Goal: Use online tool/utility: Utilize a website feature to perform a specific function

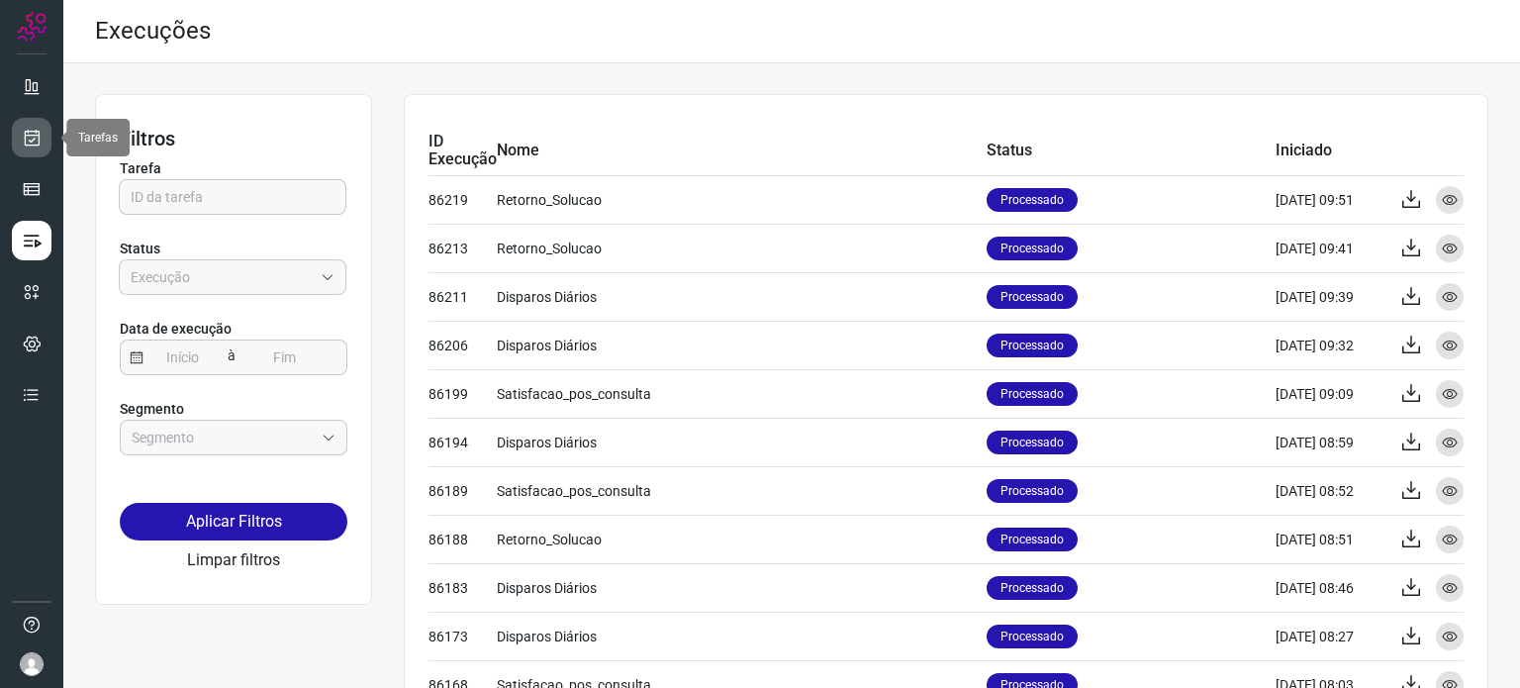
click at [34, 143] on icon at bounding box center [32, 138] width 21 height 20
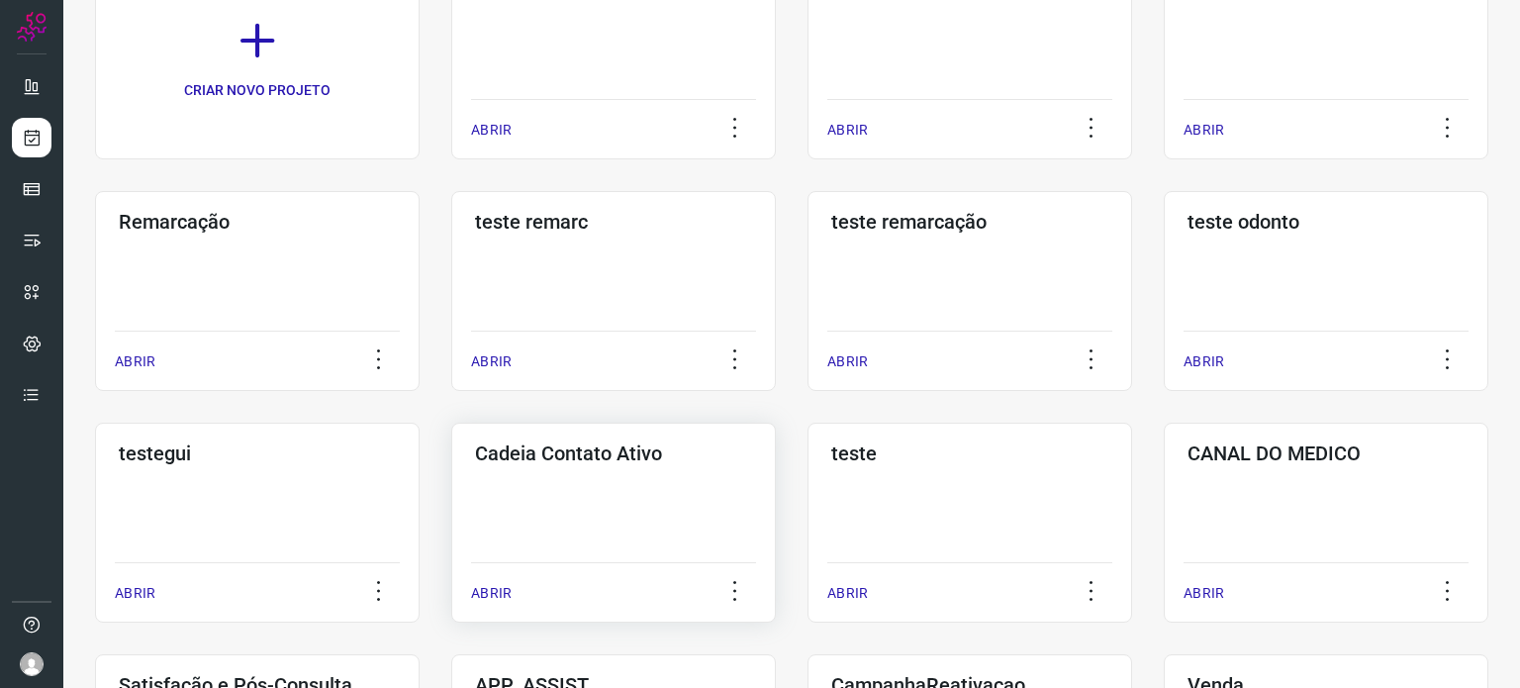
scroll to position [396, 0]
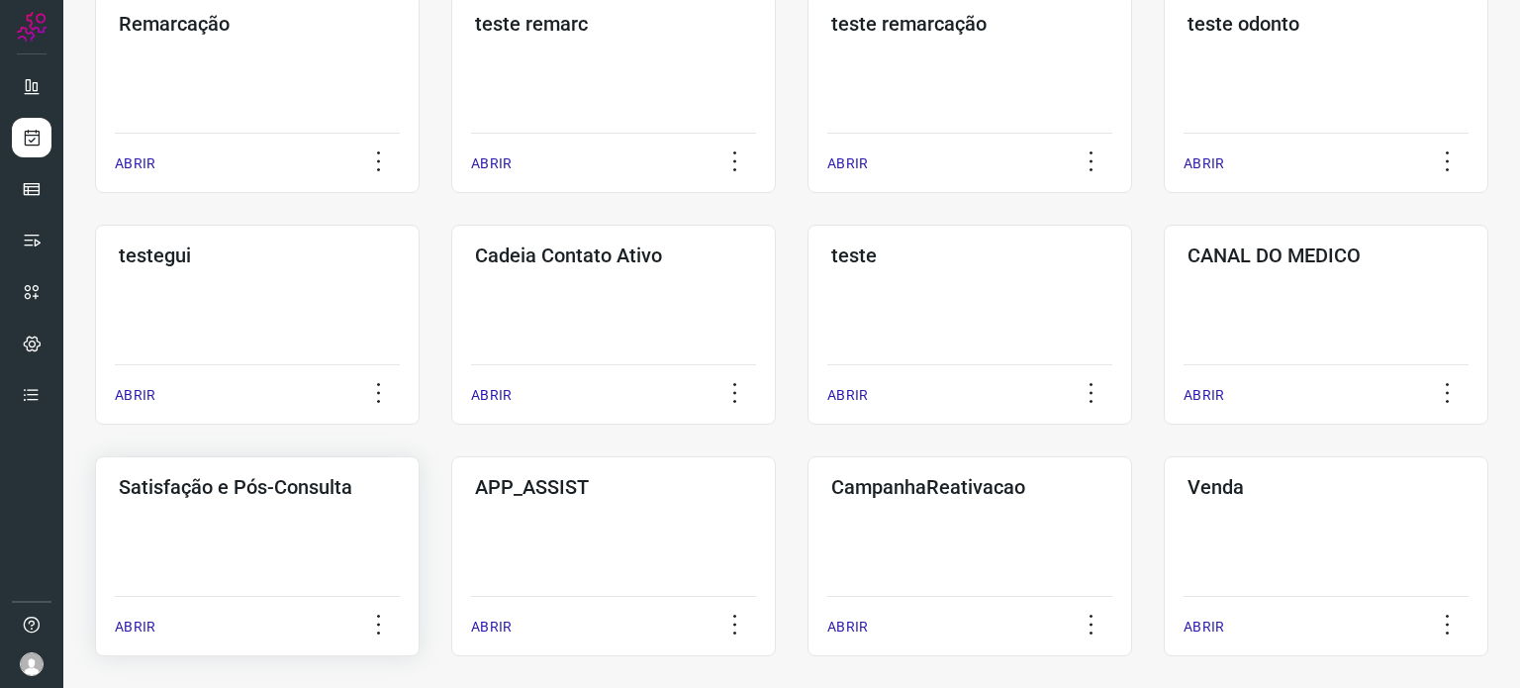
click at [265, 541] on div "Satisfação e Pós-Consulta ABRIR" at bounding box center [257, 556] width 324 height 200
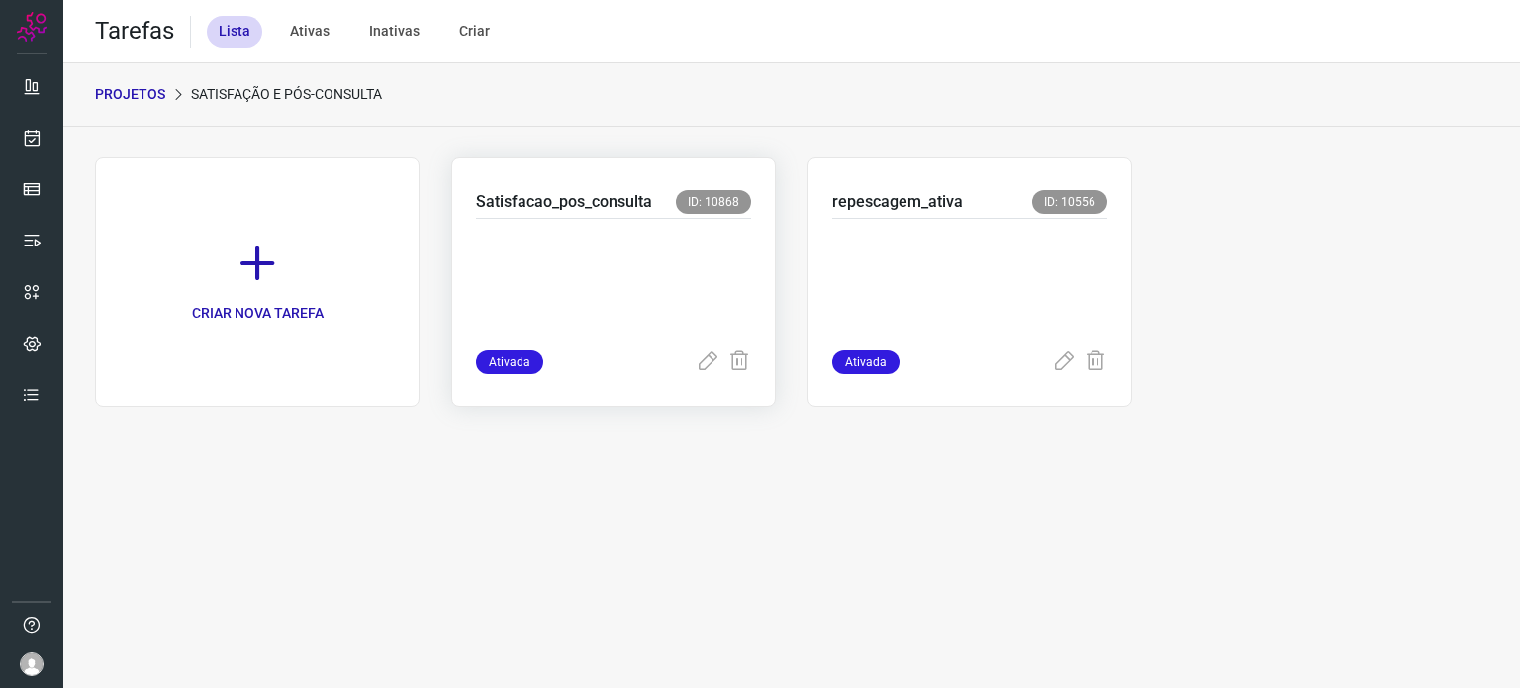
click at [645, 288] on p at bounding box center [613, 280] width 275 height 99
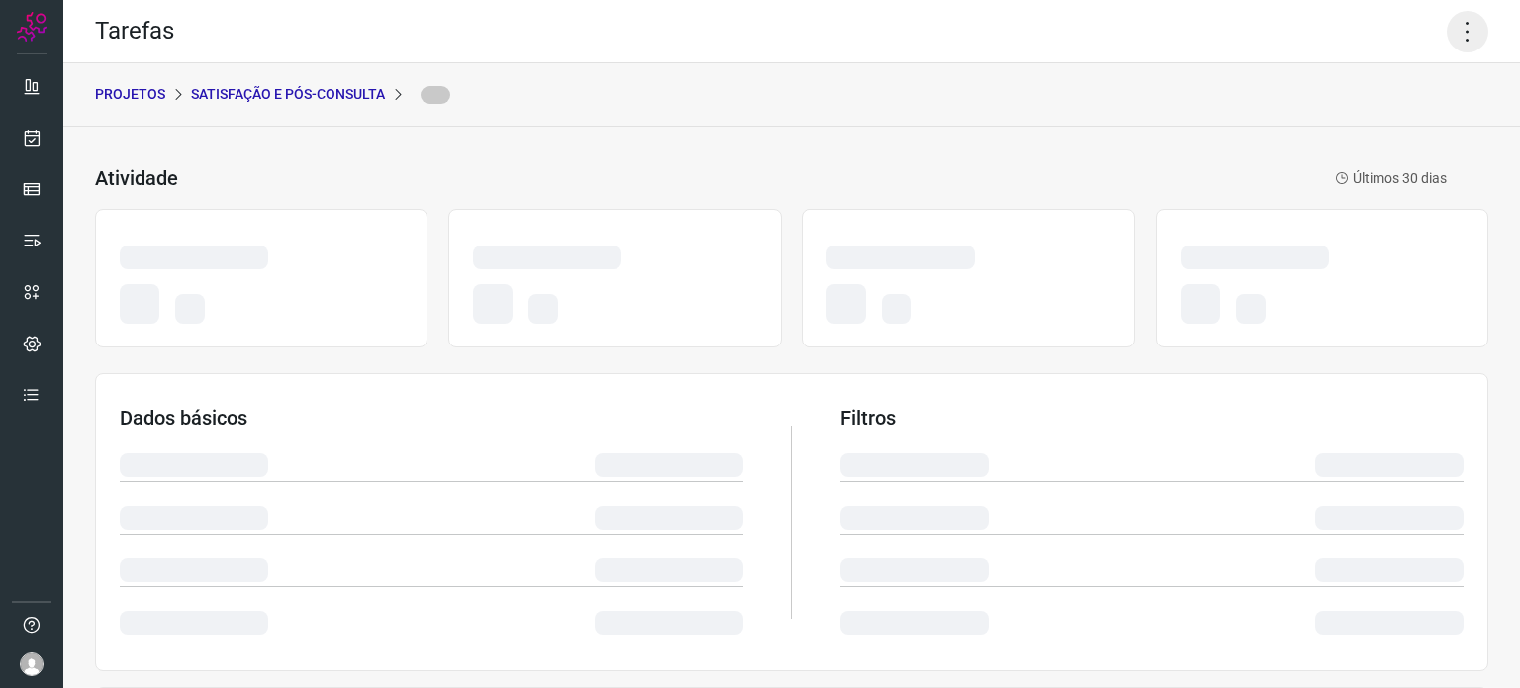
click at [1448, 31] on icon at bounding box center [1467, 32] width 42 height 42
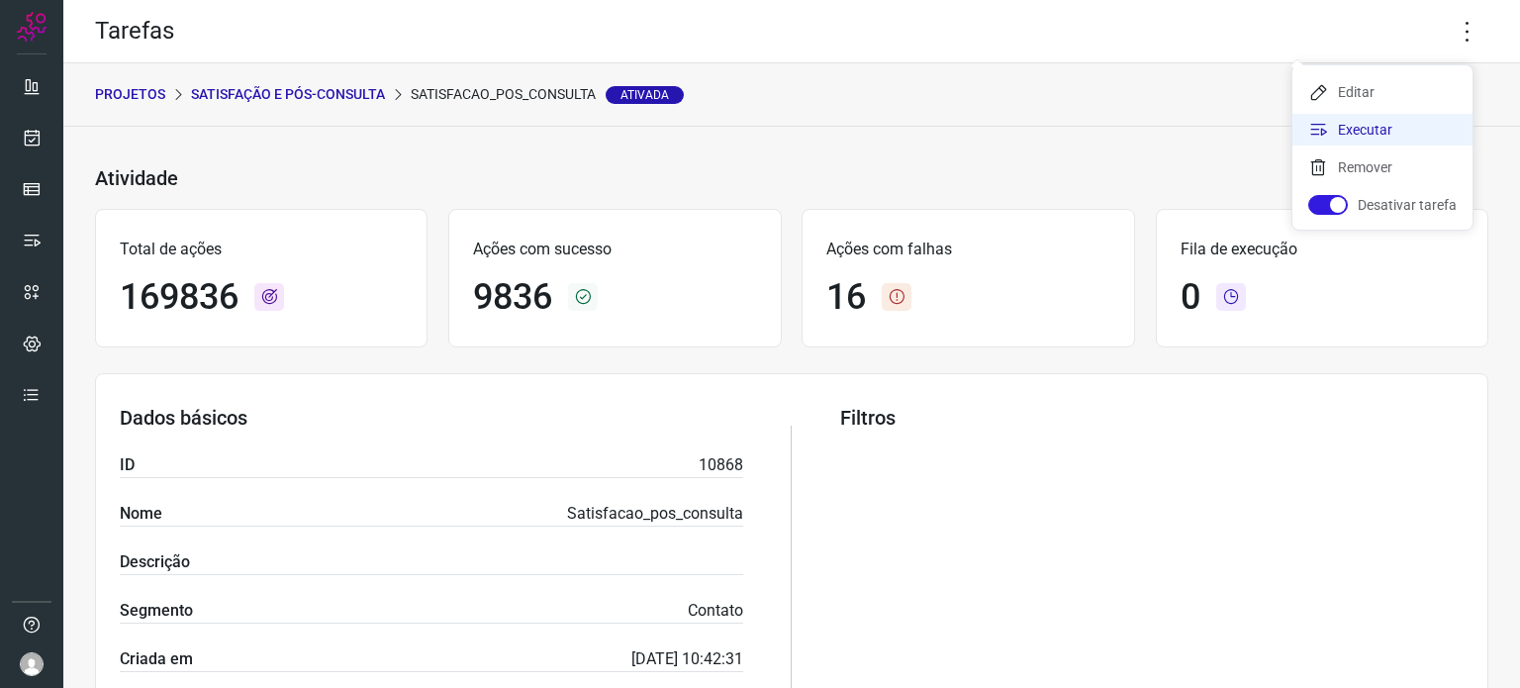
click at [1349, 128] on li "Executar" at bounding box center [1382, 130] width 180 height 32
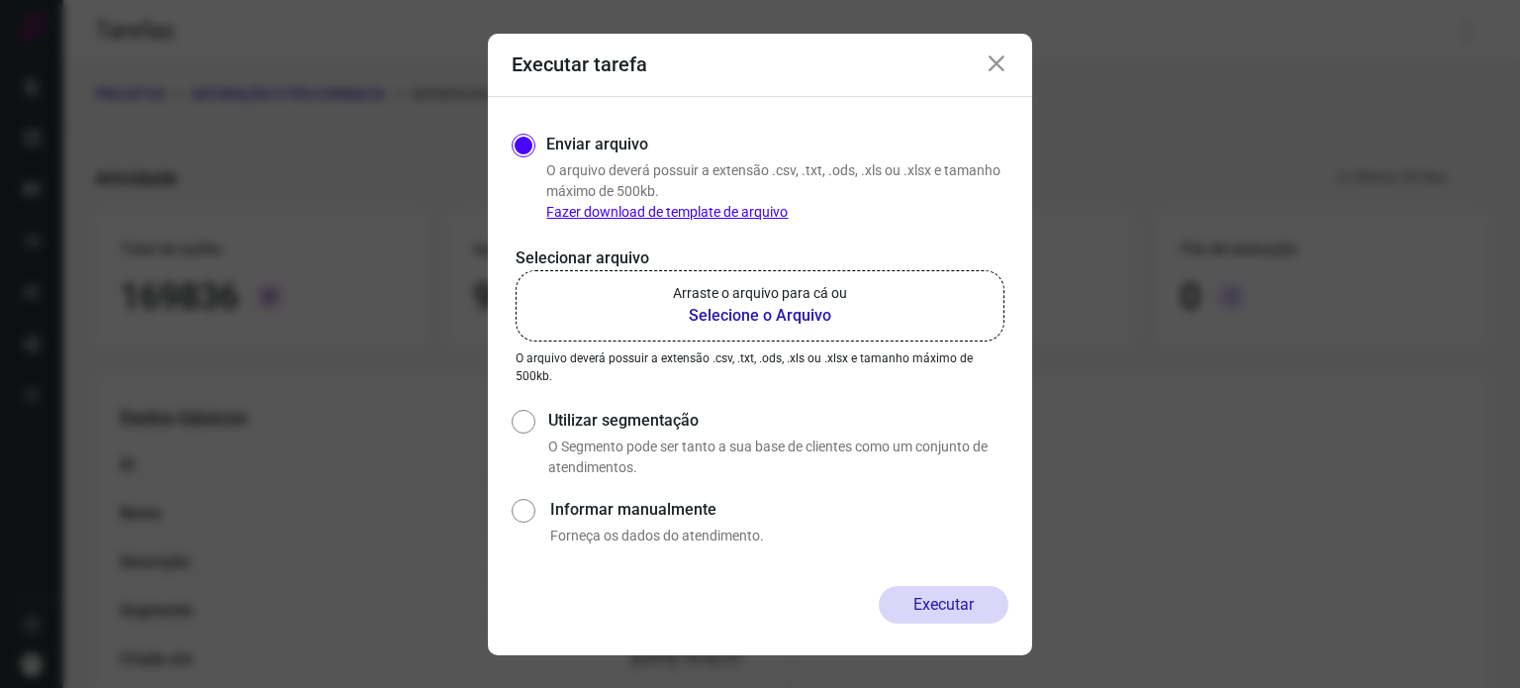
click at [720, 307] on b "Selecione o Arquivo" at bounding box center [760, 316] width 174 height 24
click at [0, 0] on input "Arraste o arquivo para cá ou Selecione o Arquivo" at bounding box center [0, 0] width 0 height 0
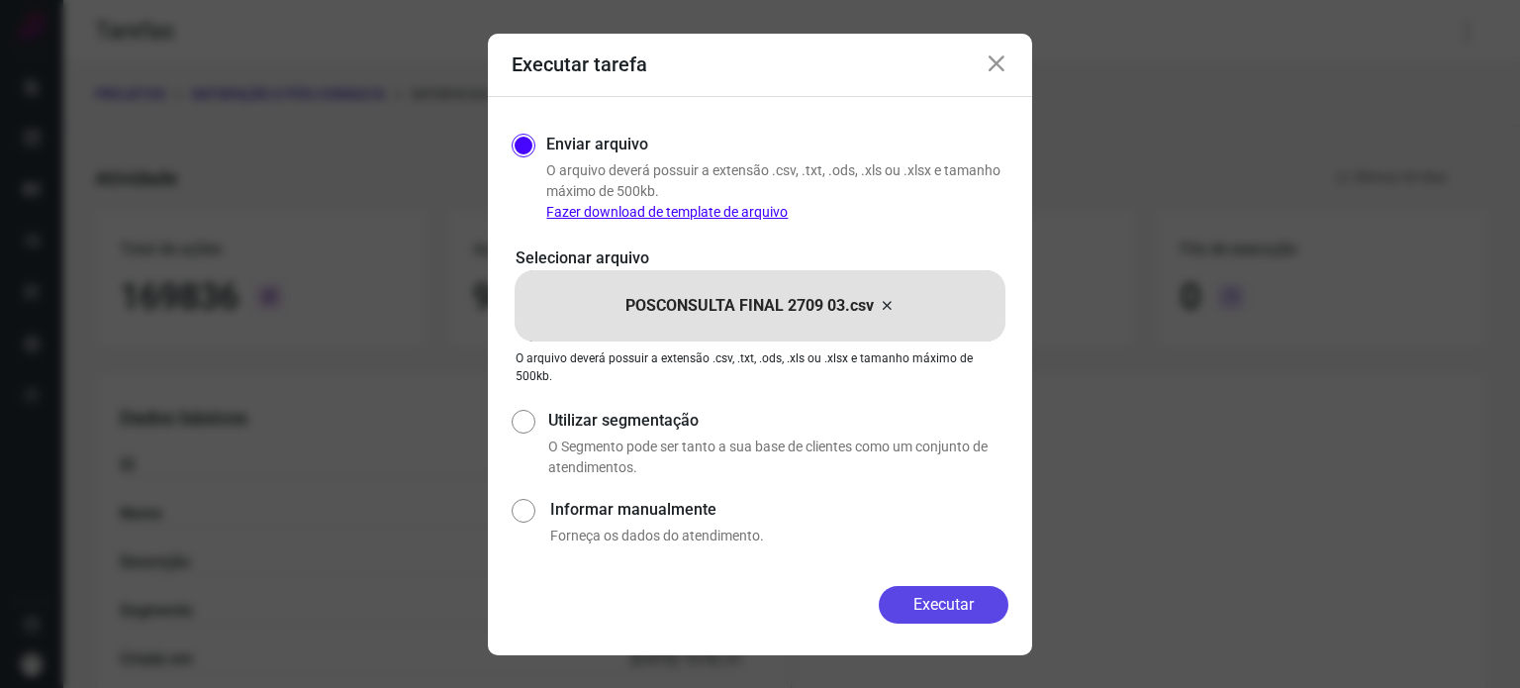
click at [948, 622] on button "Executar" at bounding box center [944, 605] width 130 height 38
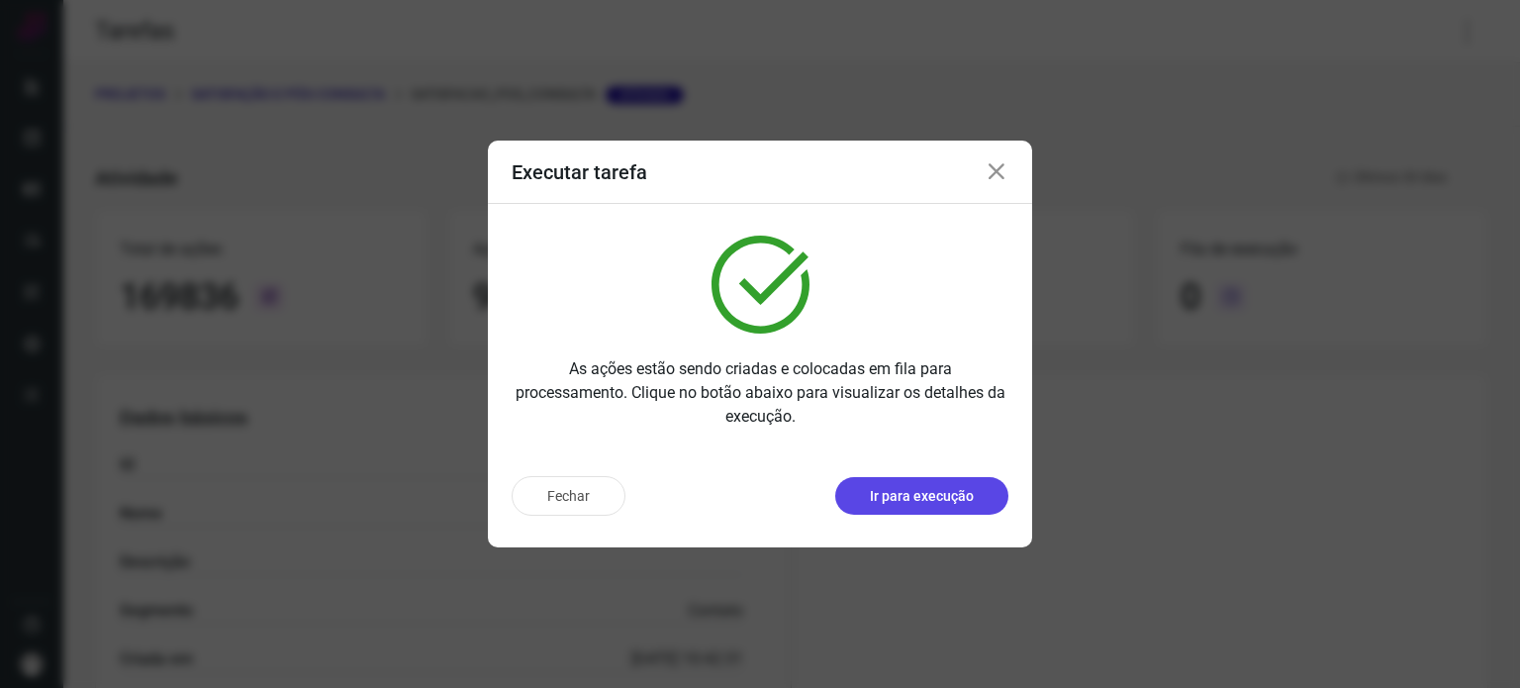
click at [940, 490] on p "Ir para execução" at bounding box center [922, 496] width 104 height 21
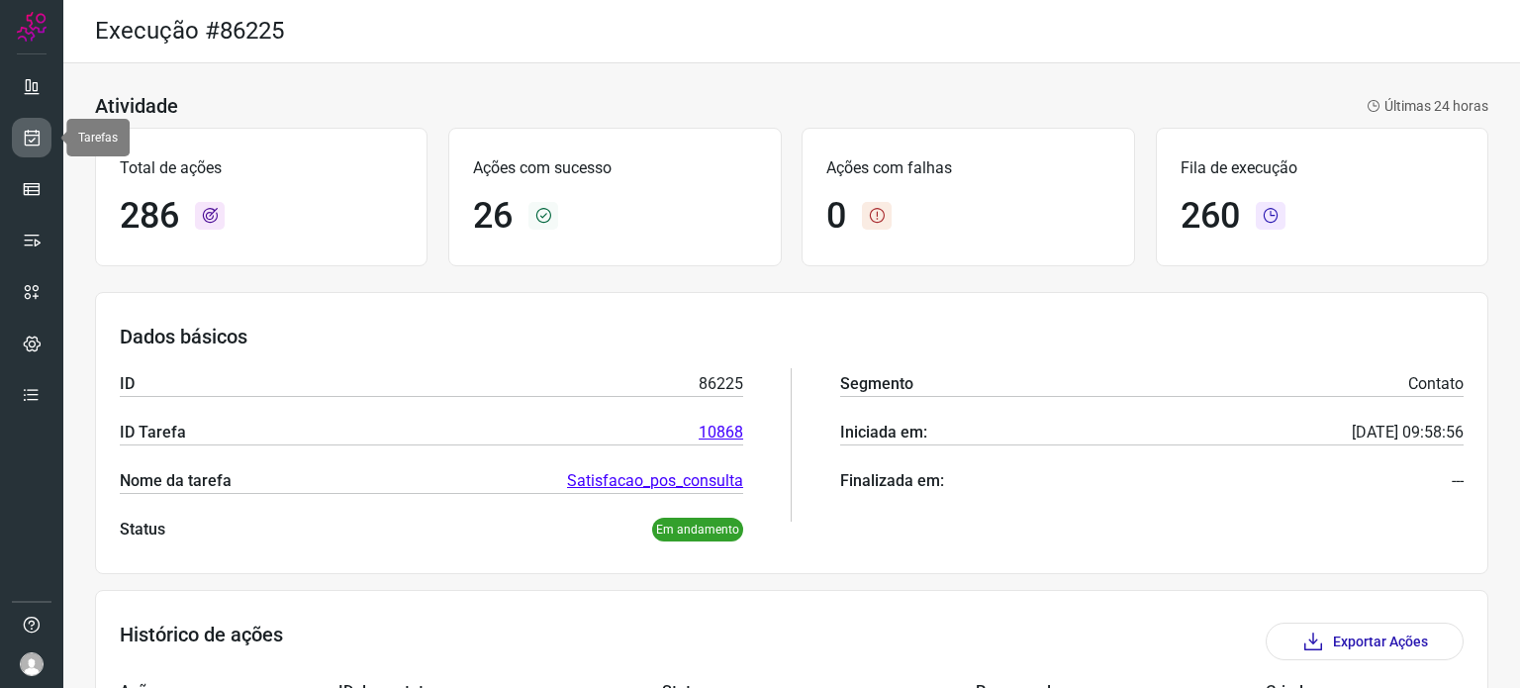
click at [23, 138] on icon at bounding box center [32, 138] width 21 height 20
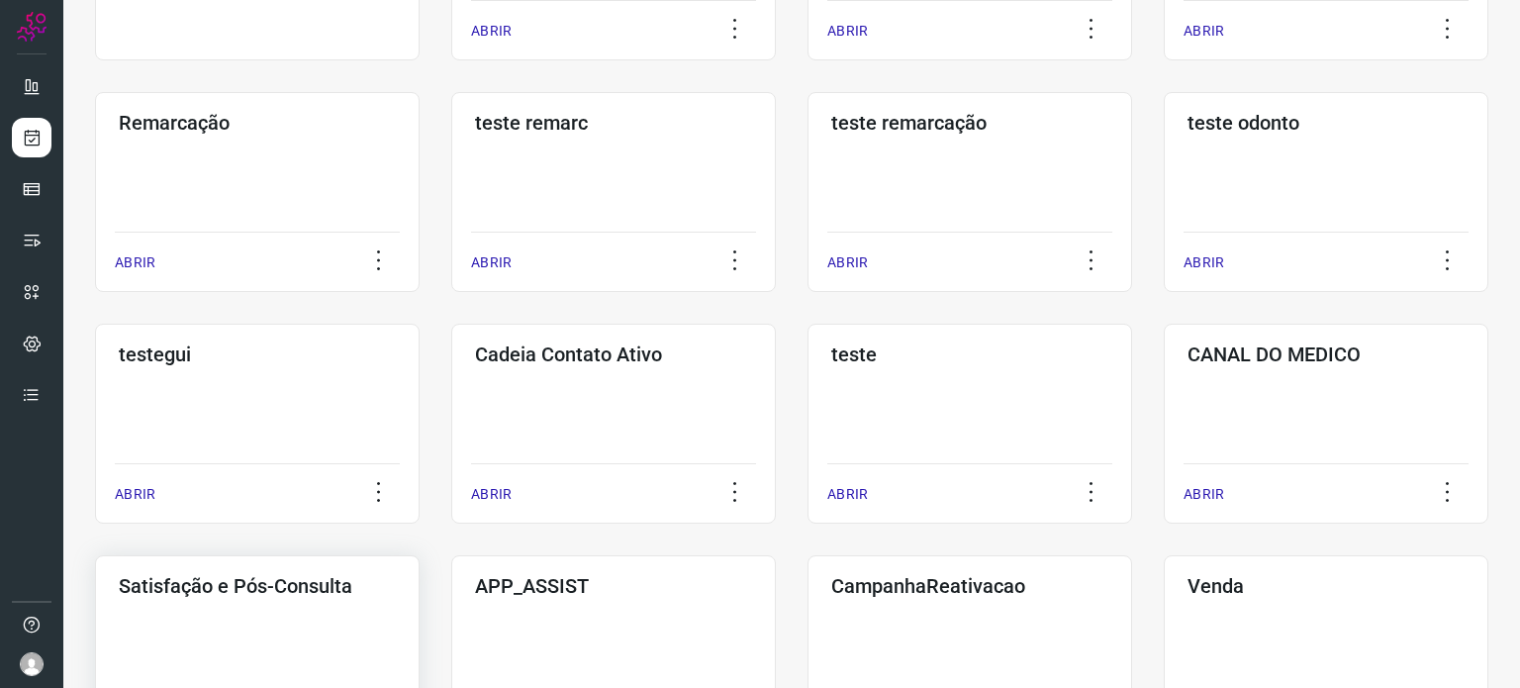
click at [335, 608] on div "Satisfação e Pós-Consulta ABRIR" at bounding box center [257, 655] width 324 height 200
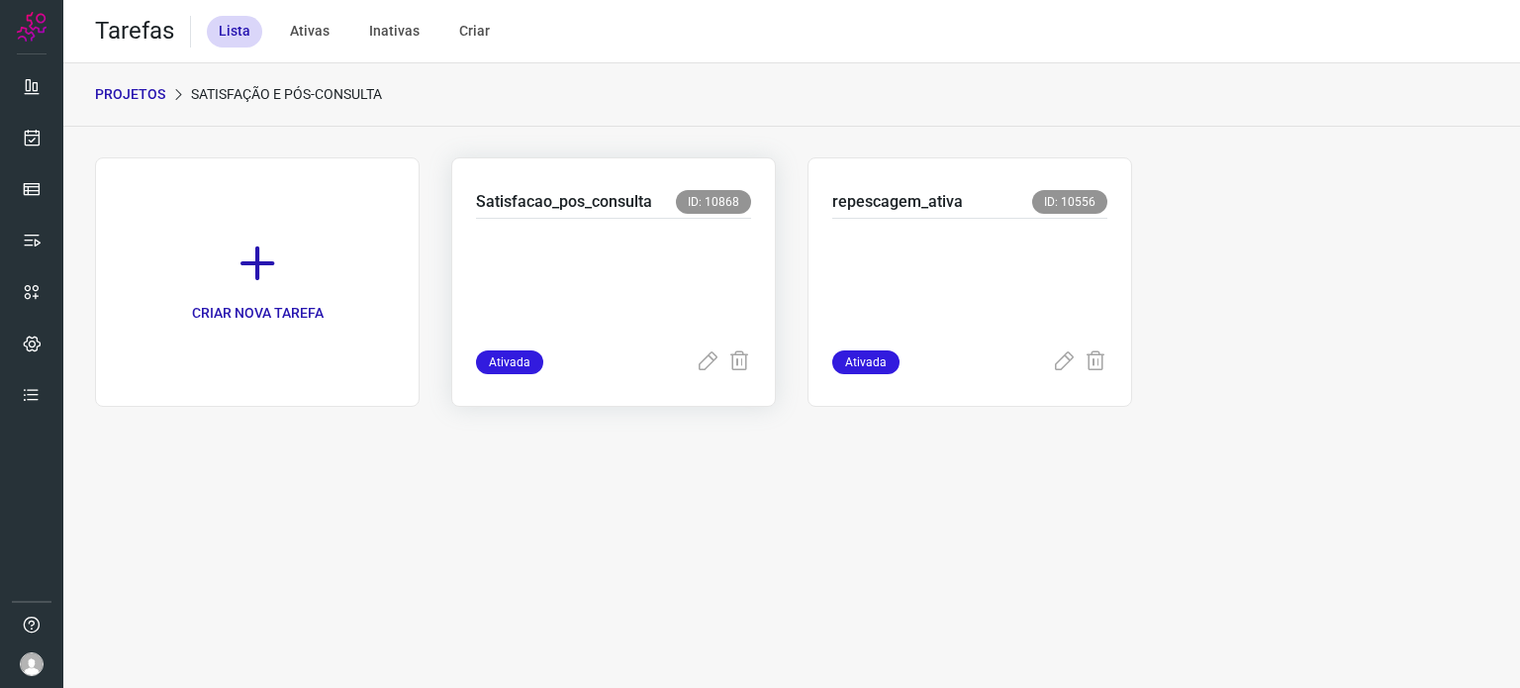
click at [652, 243] on p at bounding box center [613, 280] width 275 height 99
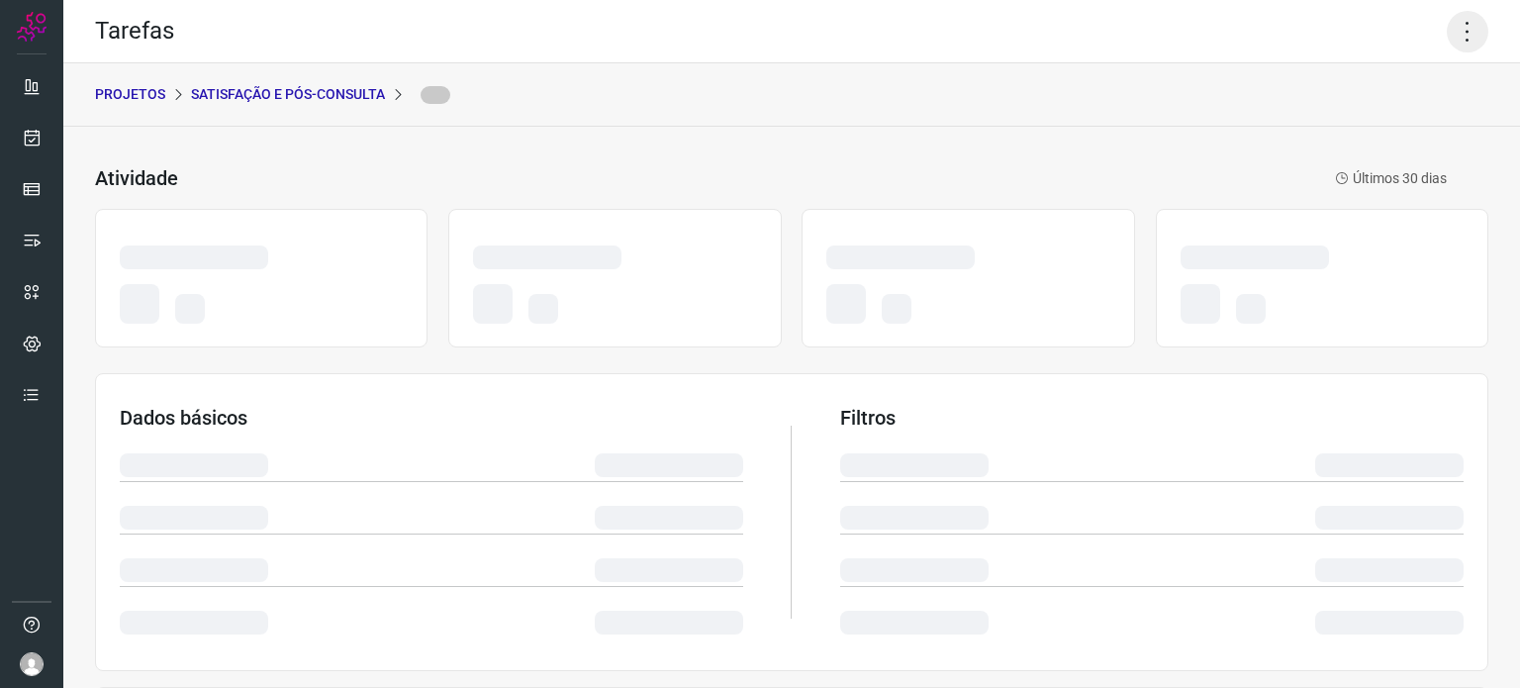
click at [1460, 33] on icon at bounding box center [1467, 32] width 42 height 42
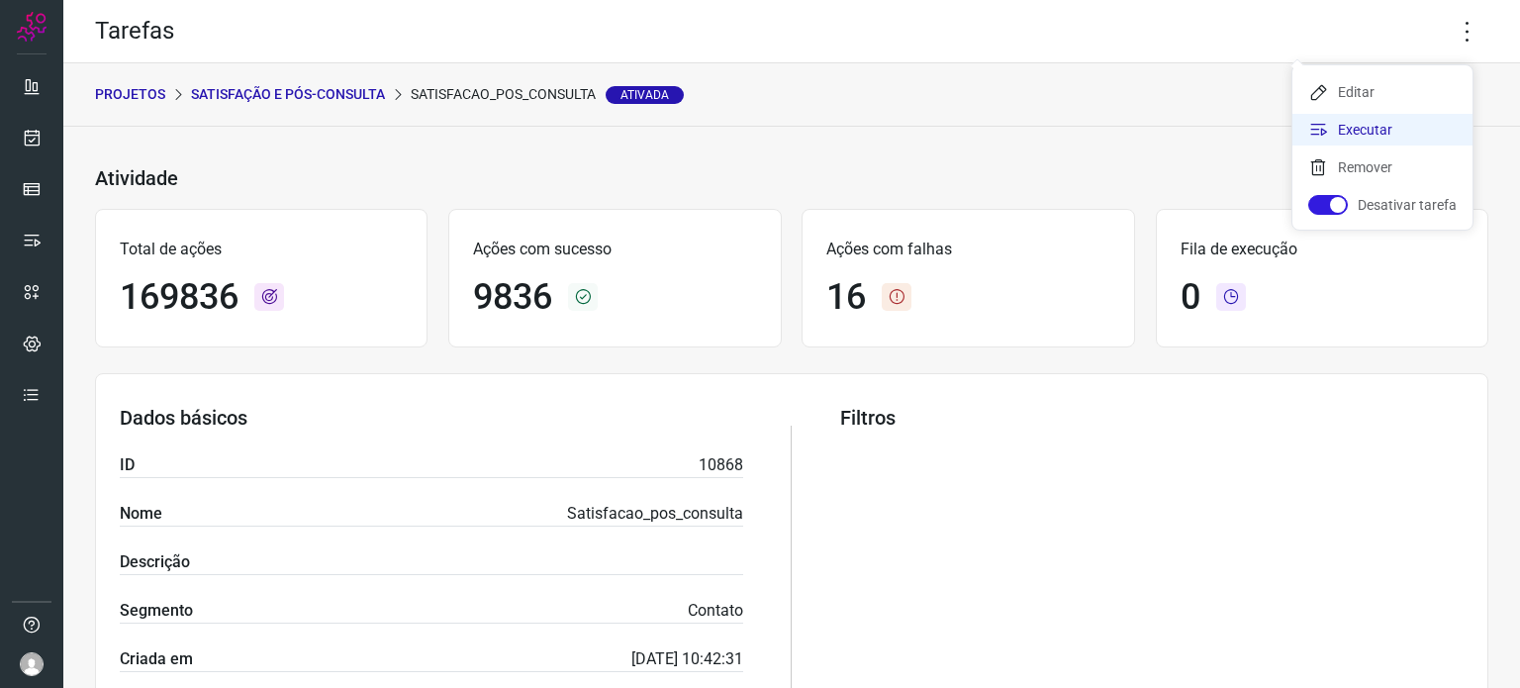
click at [1344, 134] on li "Executar" at bounding box center [1382, 130] width 180 height 32
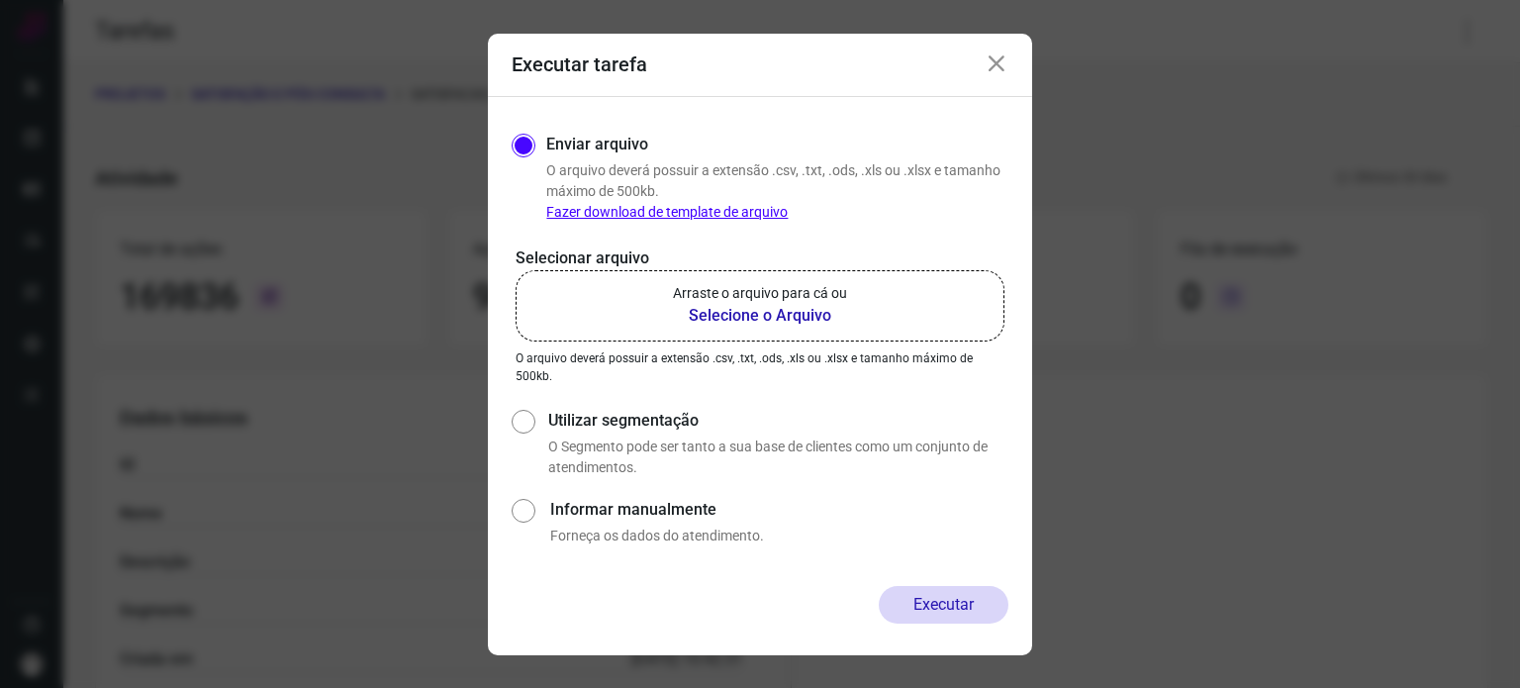
click at [622, 285] on label "Arraste o arquivo para cá ou Selecione o Arquivo" at bounding box center [759, 305] width 489 height 71
click at [0, 0] on input "Arraste o arquivo para cá ou Selecione o Arquivo" at bounding box center [0, 0] width 0 height 0
click at [1006, 62] on icon at bounding box center [996, 64] width 24 height 24
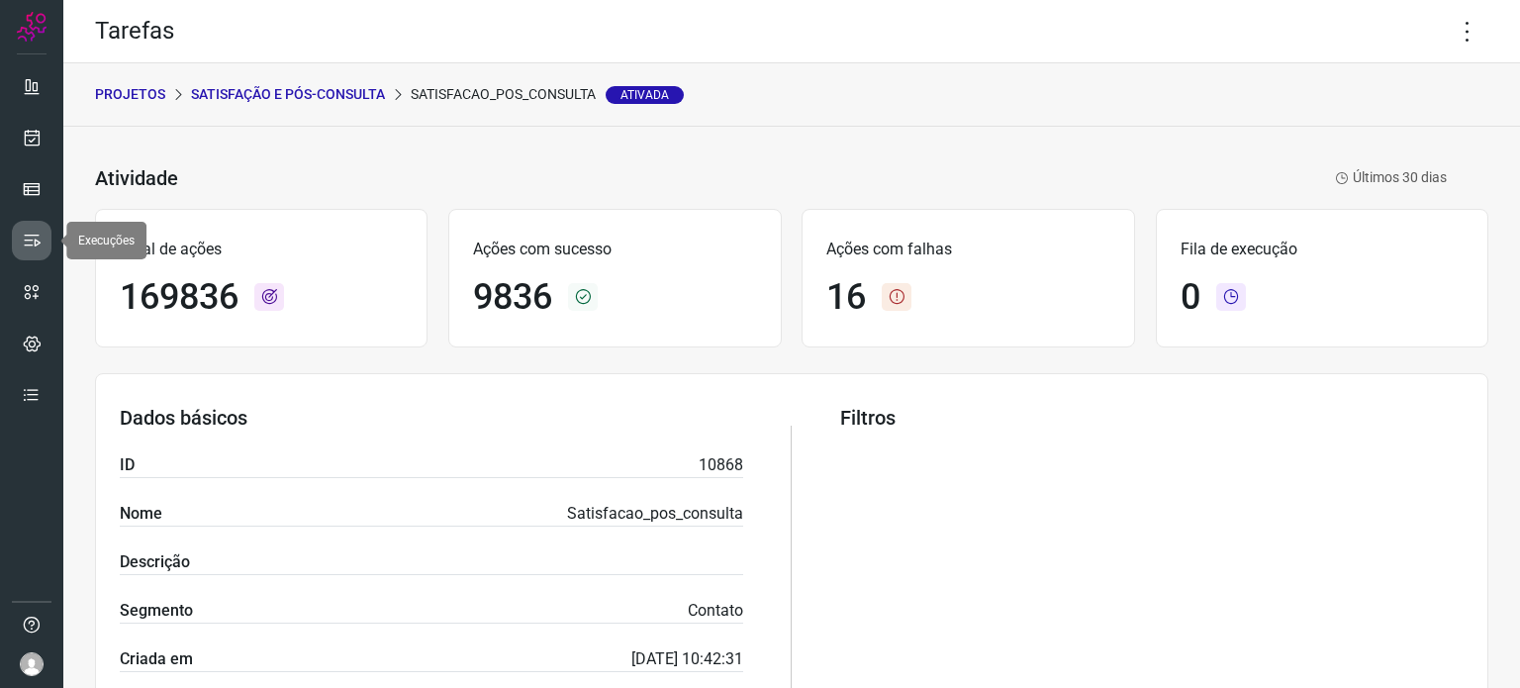
click at [37, 257] on link at bounding box center [32, 241] width 40 height 40
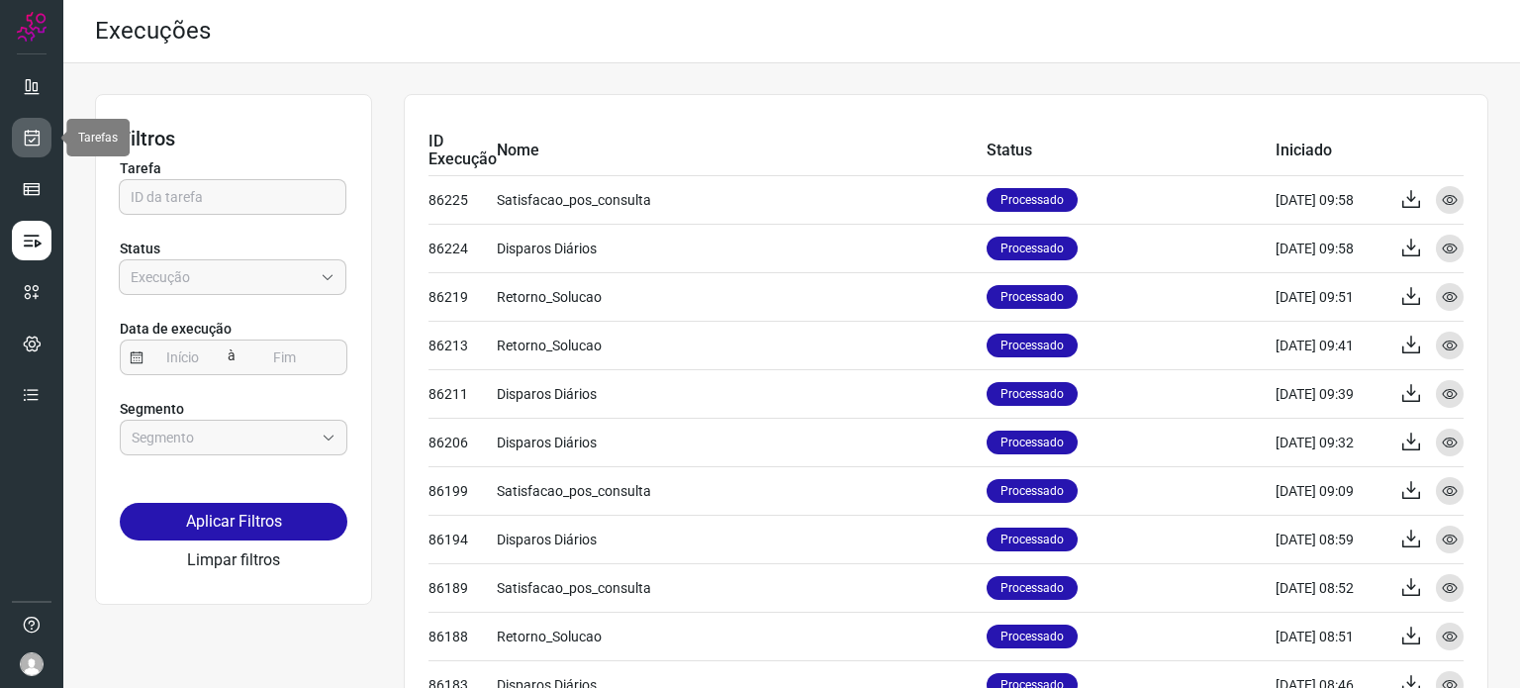
click at [32, 131] on icon at bounding box center [32, 138] width 21 height 20
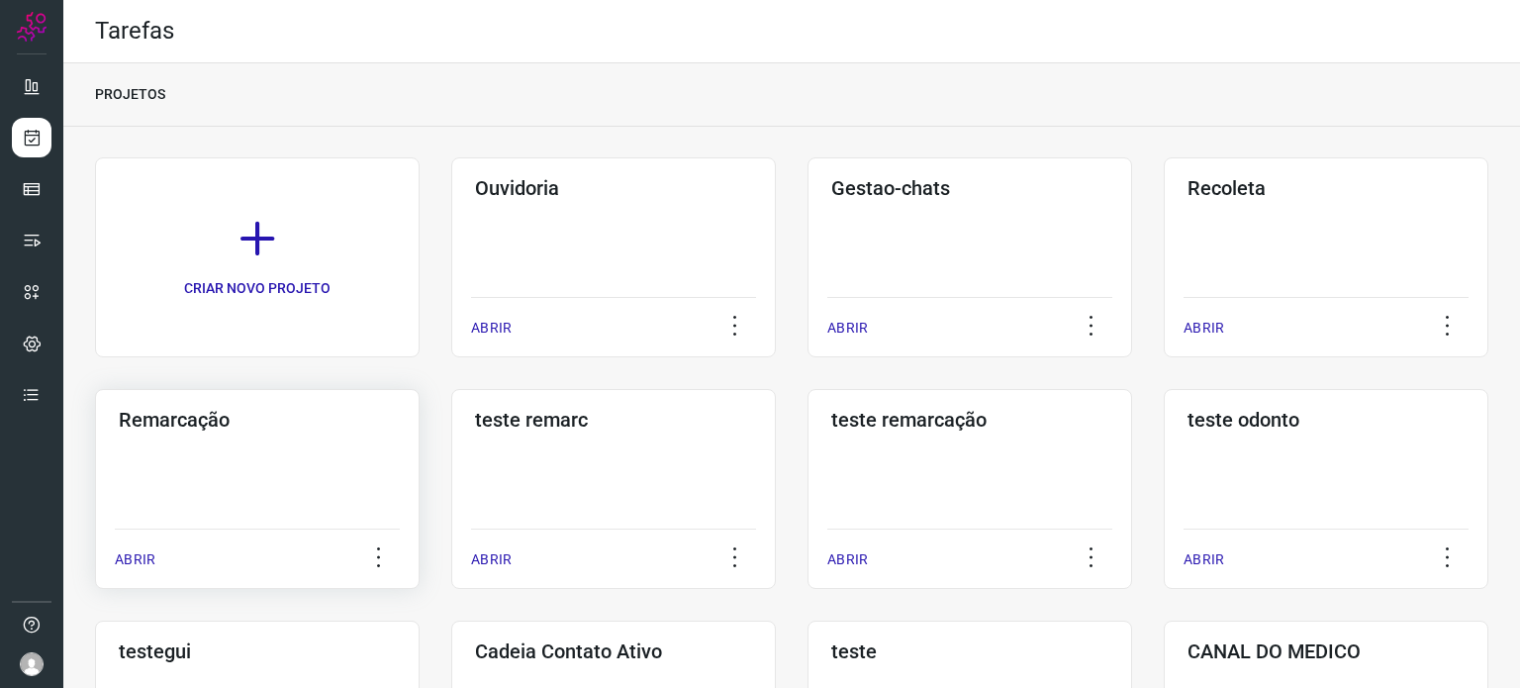
scroll to position [297, 0]
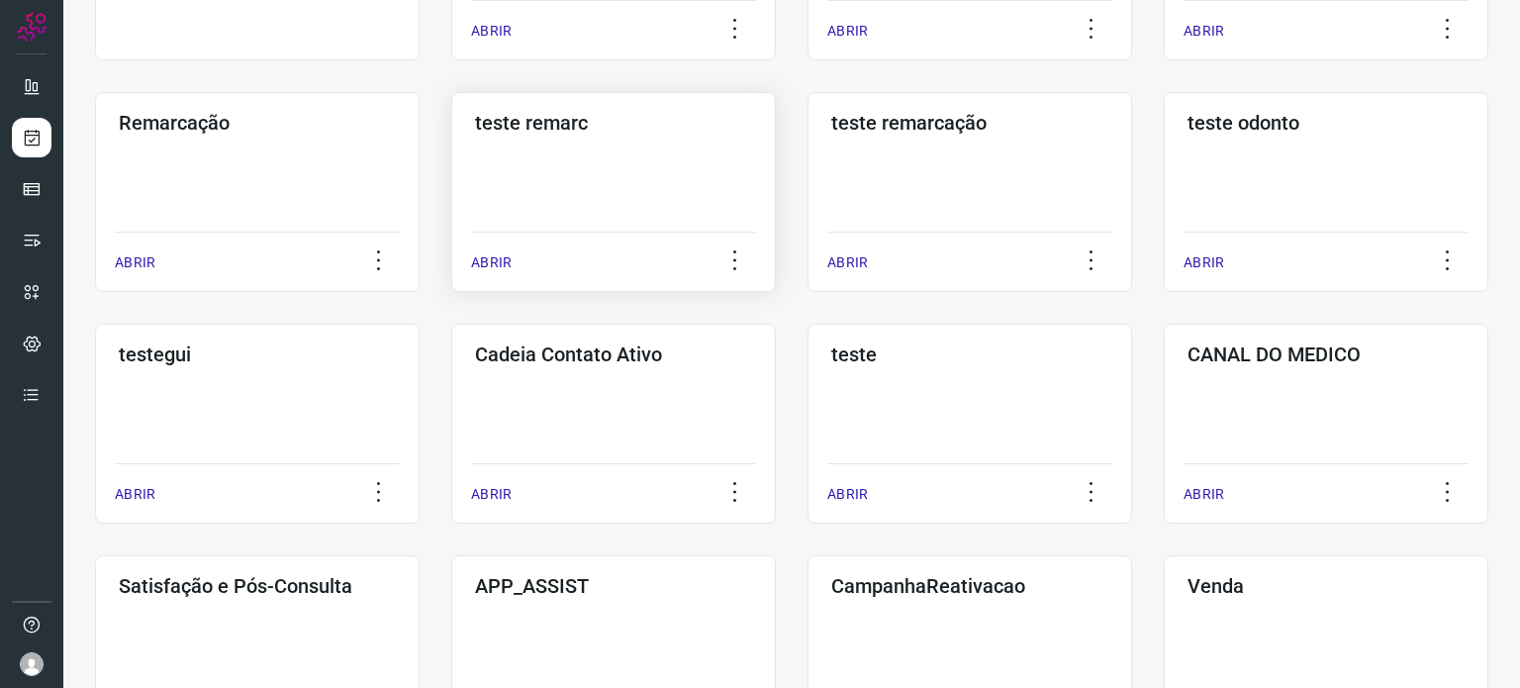
drag, startPoint x: 296, startPoint y: 418, endPoint x: 514, endPoint y: 177, distance: 325.7
click at [514, 177] on div "CRIAR NOVO PROJETO Ouvidoria ABRIR Gestao-chats ABRIR Recoleta ABRIR Remarcação…" at bounding box center [791, 424] width 1393 height 1126
click at [198, 642] on div "Satisfação e Pós-Consulta ABRIR" at bounding box center [257, 655] width 324 height 200
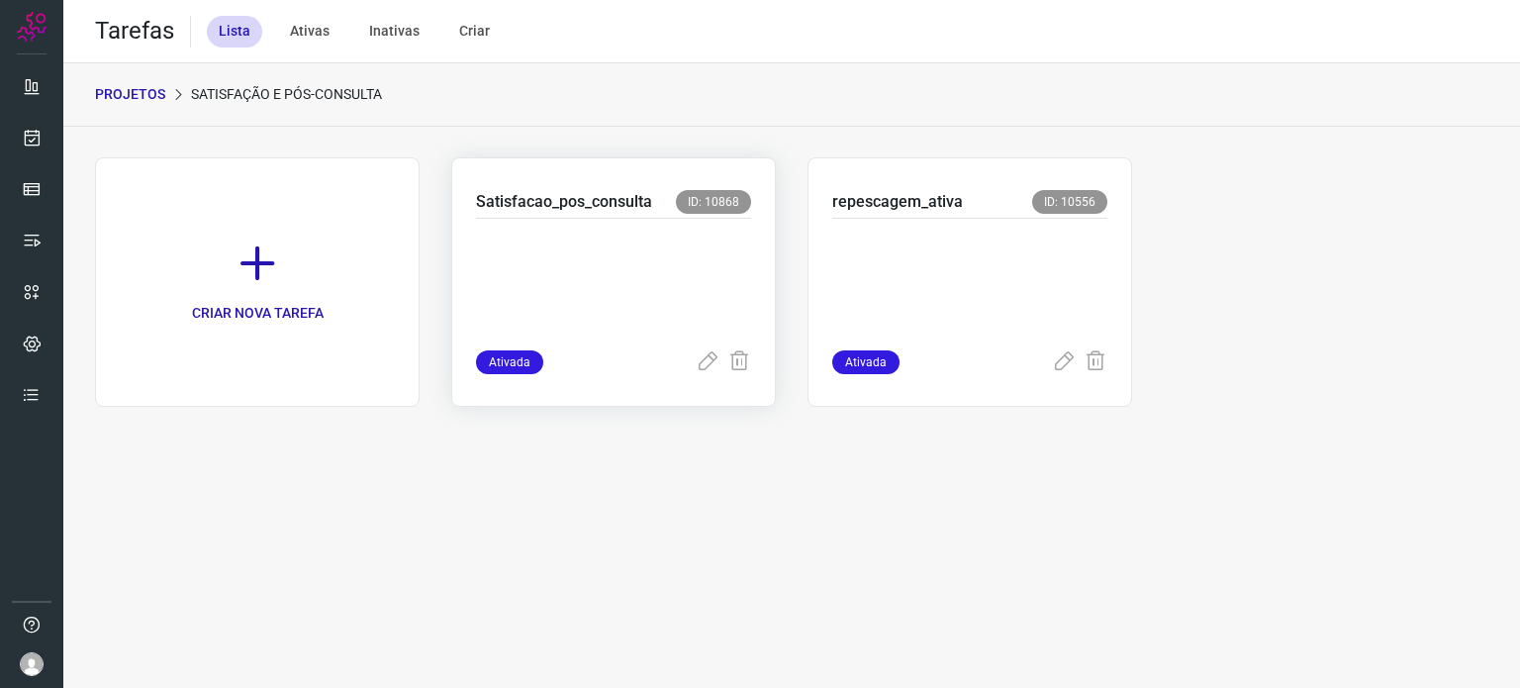
click at [640, 297] on p at bounding box center [613, 280] width 275 height 99
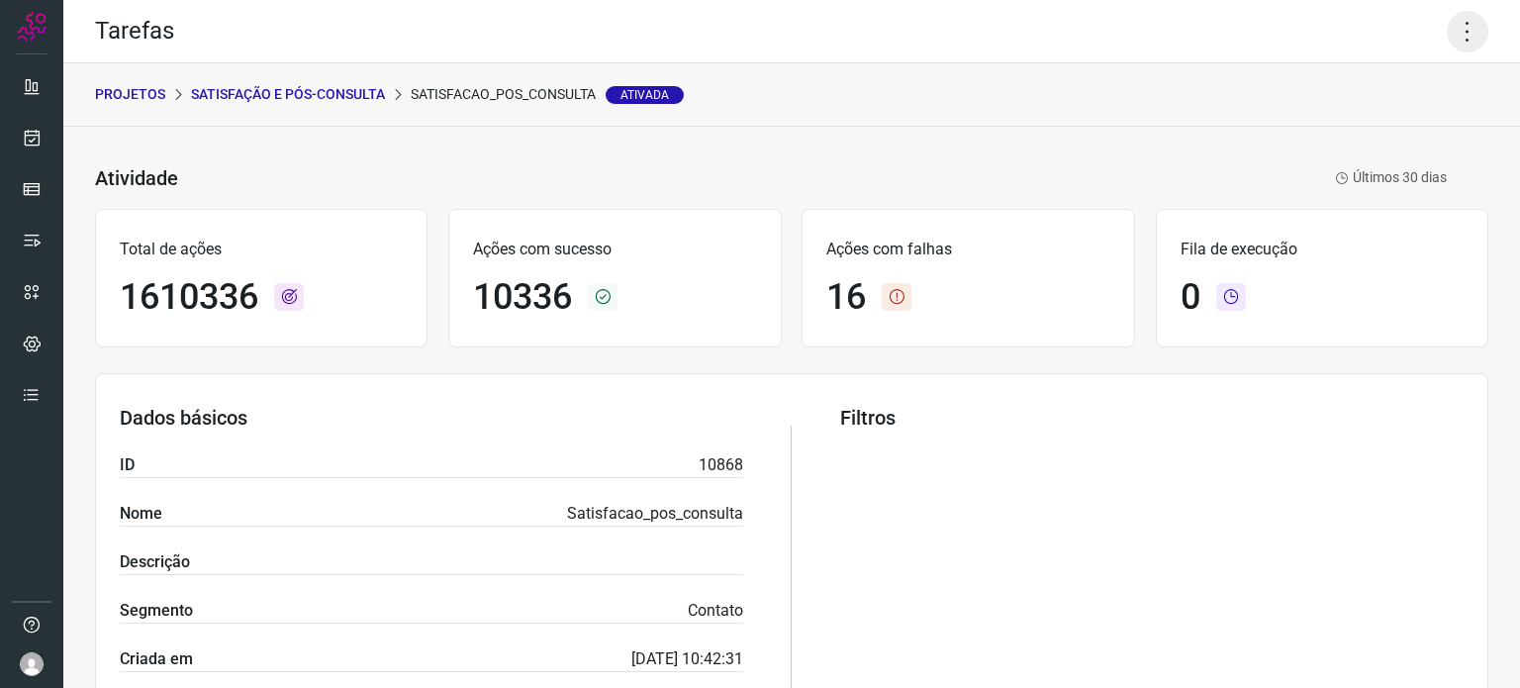
click at [1446, 50] on icon at bounding box center [1467, 32] width 42 height 42
click at [1339, 138] on li "Executar" at bounding box center [1382, 130] width 180 height 32
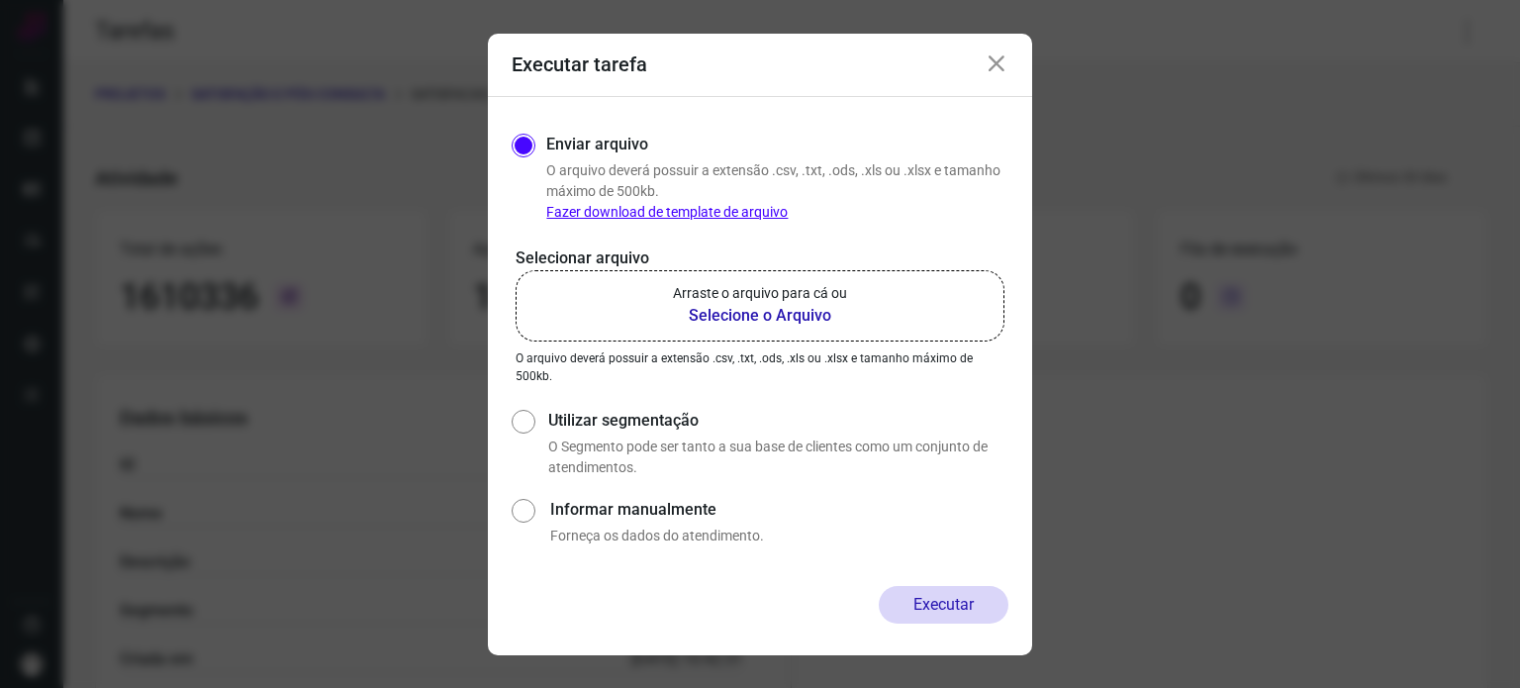
click at [761, 288] on p "Arraste o arquivo para cá ou" at bounding box center [760, 293] width 174 height 21
click at [0, 0] on input "Arraste o arquivo para cá ou Selecione o Arquivo" at bounding box center [0, 0] width 0 height 0
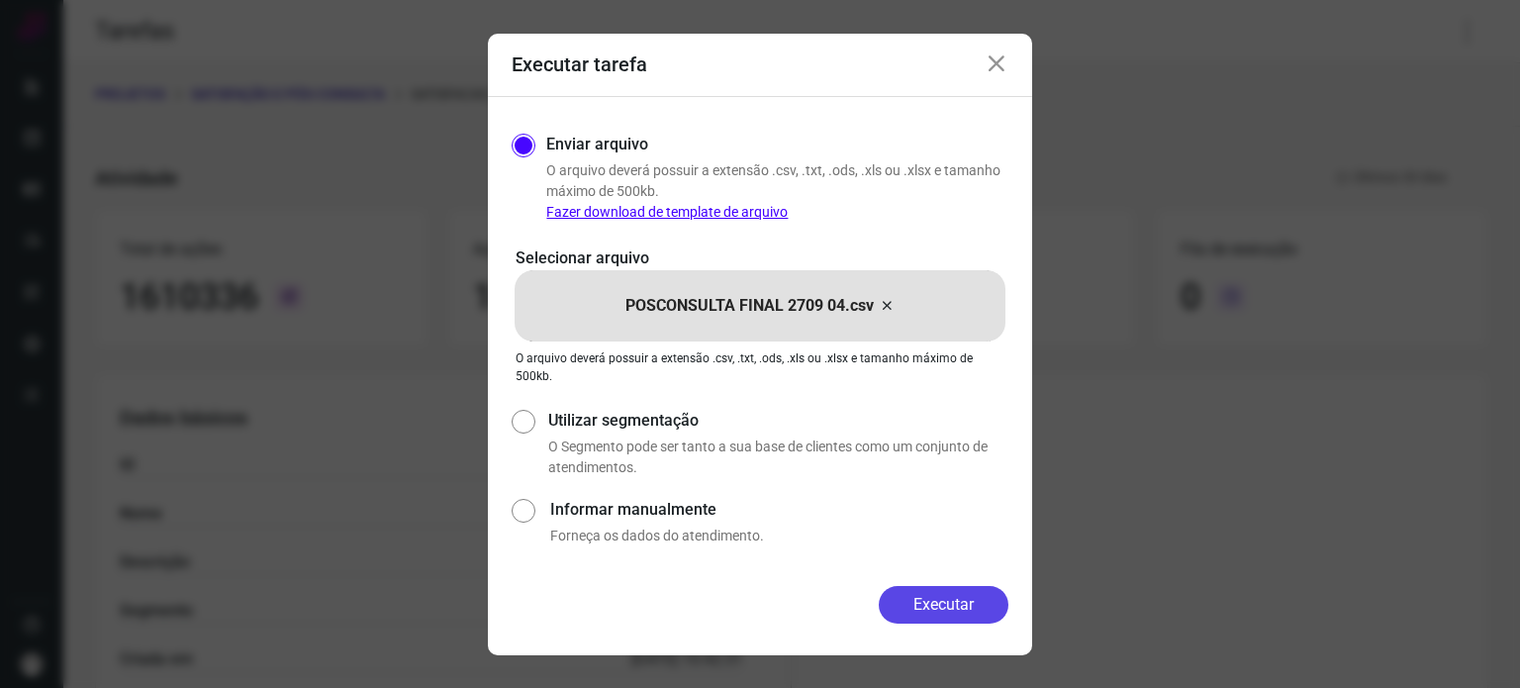
click at [940, 607] on button "Executar" at bounding box center [944, 605] width 130 height 38
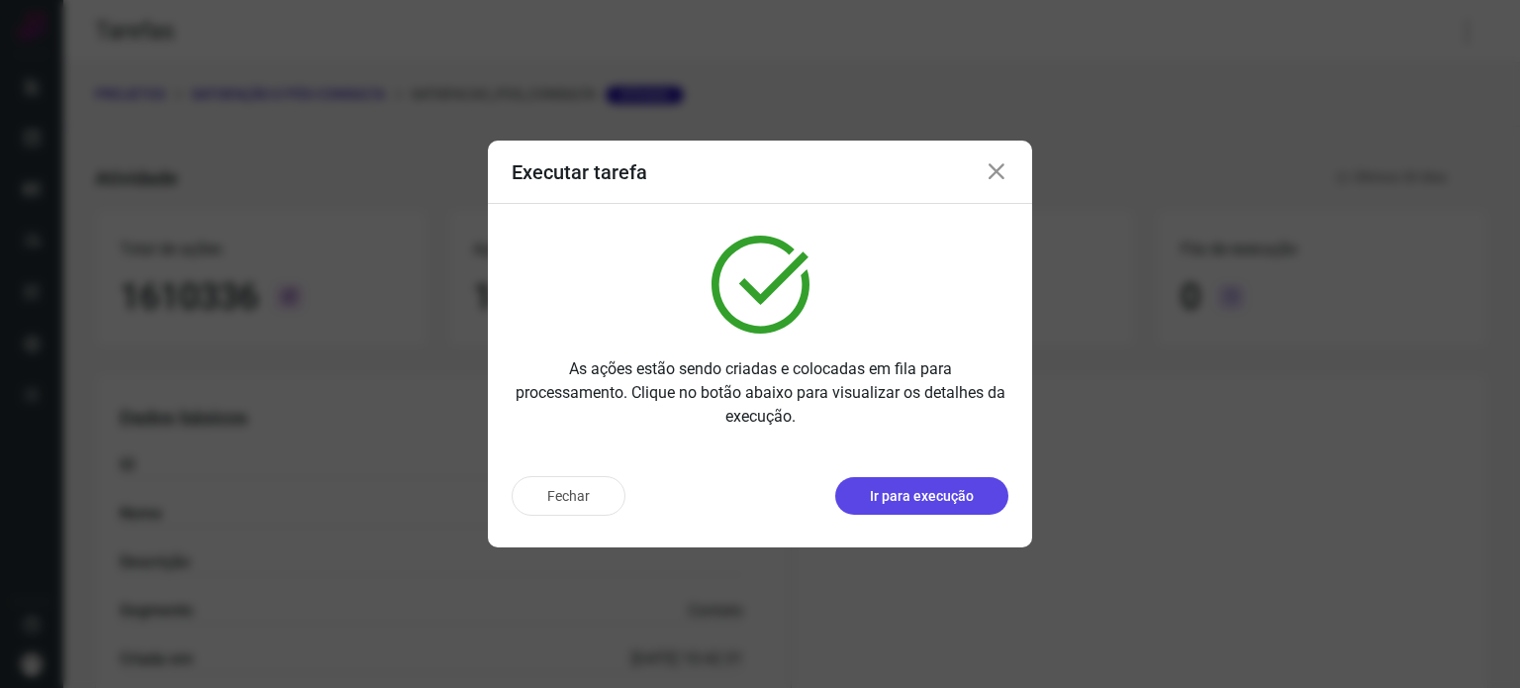
click at [928, 497] on p "Ir para execução" at bounding box center [922, 496] width 104 height 21
